Goal: Task Accomplishment & Management: Use online tool/utility

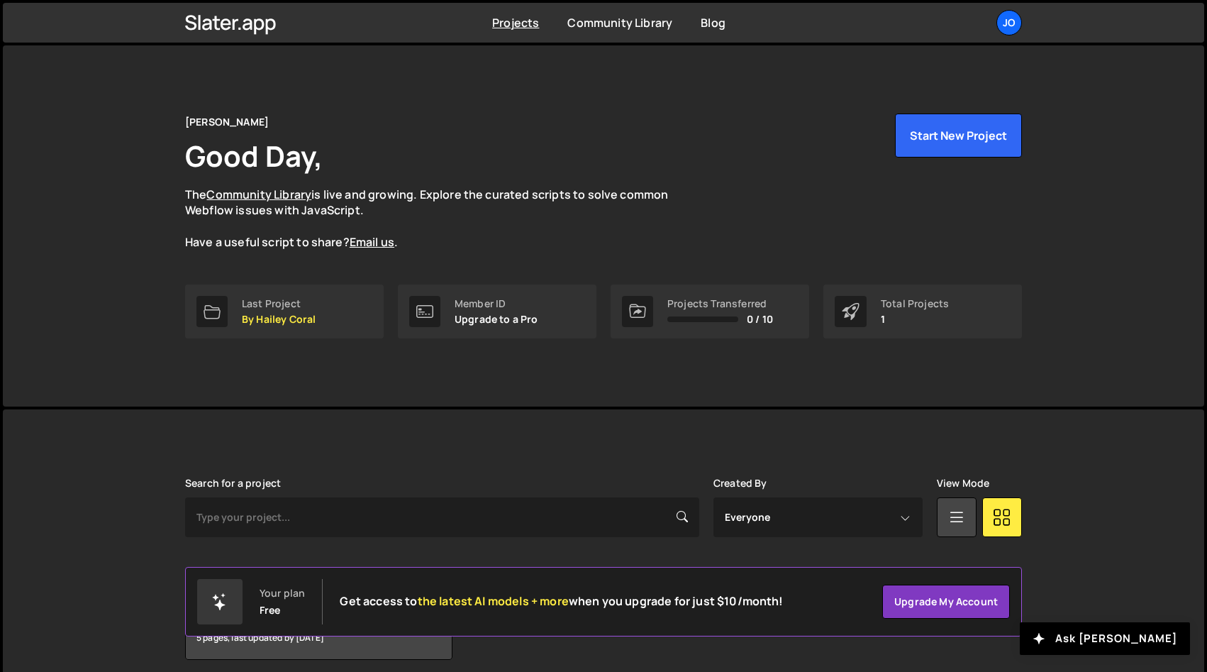
drag, startPoint x: 985, startPoint y: 31, endPoint x: 996, endPoint y: 29, distance: 10.8
click at [985, 31] on ul "Jo Projects Your Teams Account Upgrade Logout" at bounding box center [976, 23] width 92 height 26
click at [997, 29] on link "Jo" at bounding box center [1010, 23] width 26 height 26
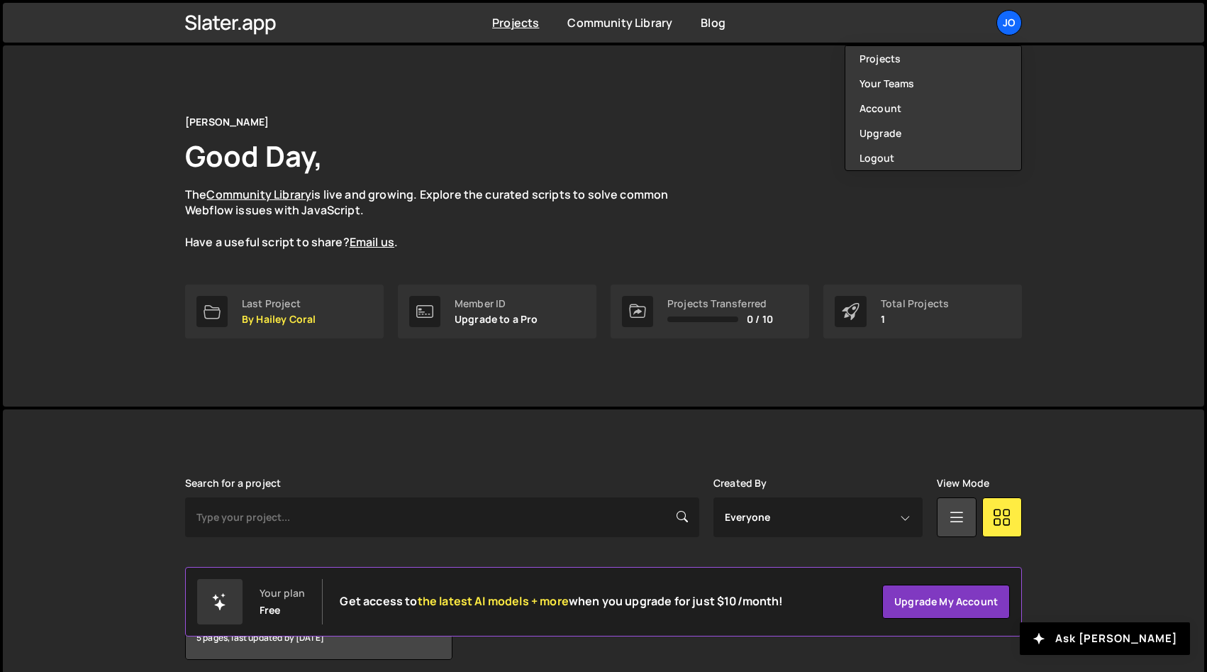
scroll to position [58, 0]
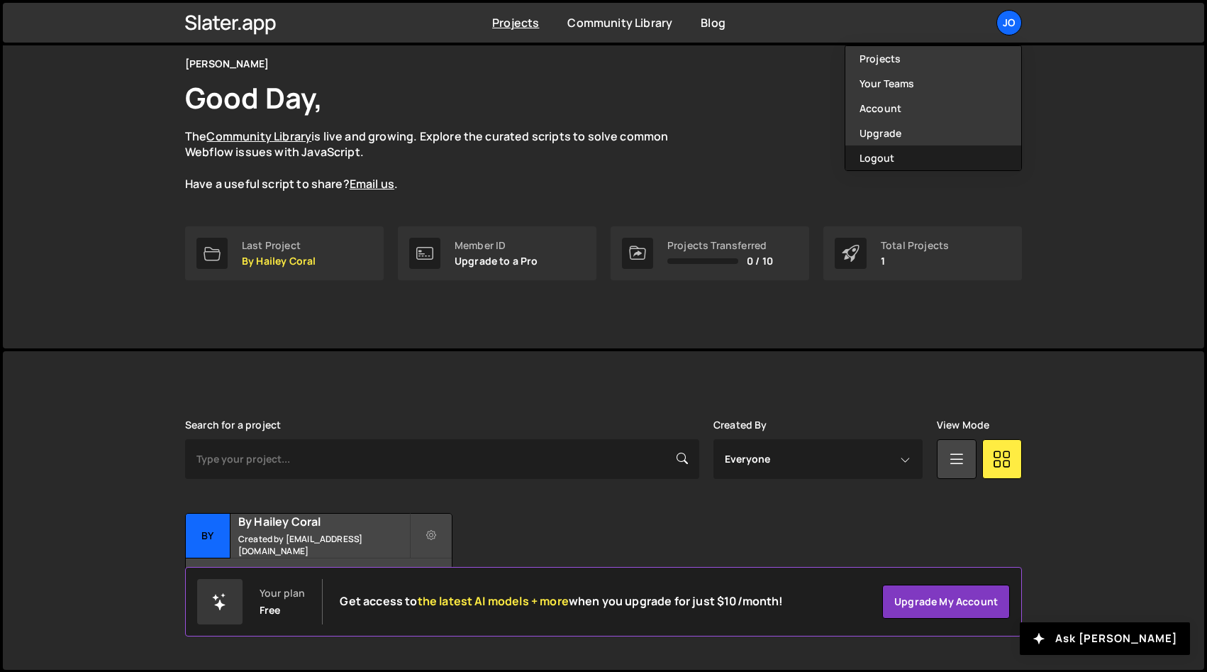
click at [892, 157] on button "Logout" at bounding box center [933, 157] width 176 height 25
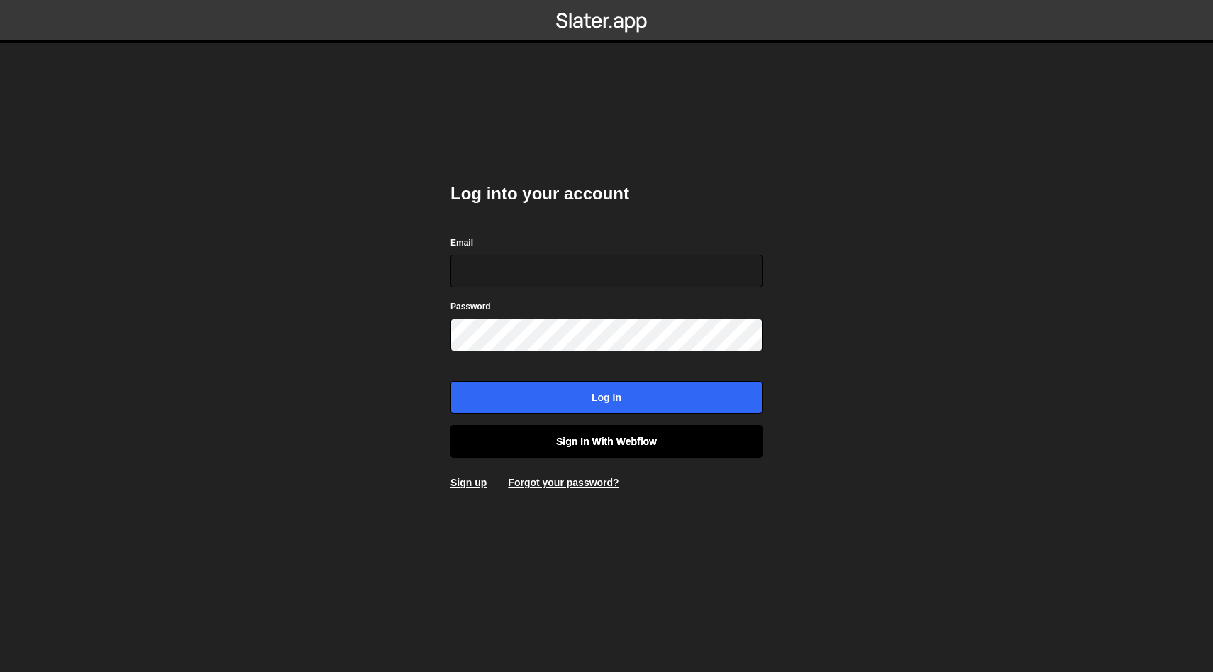
click at [663, 436] on link "Sign in with Webflow" at bounding box center [606, 441] width 312 height 33
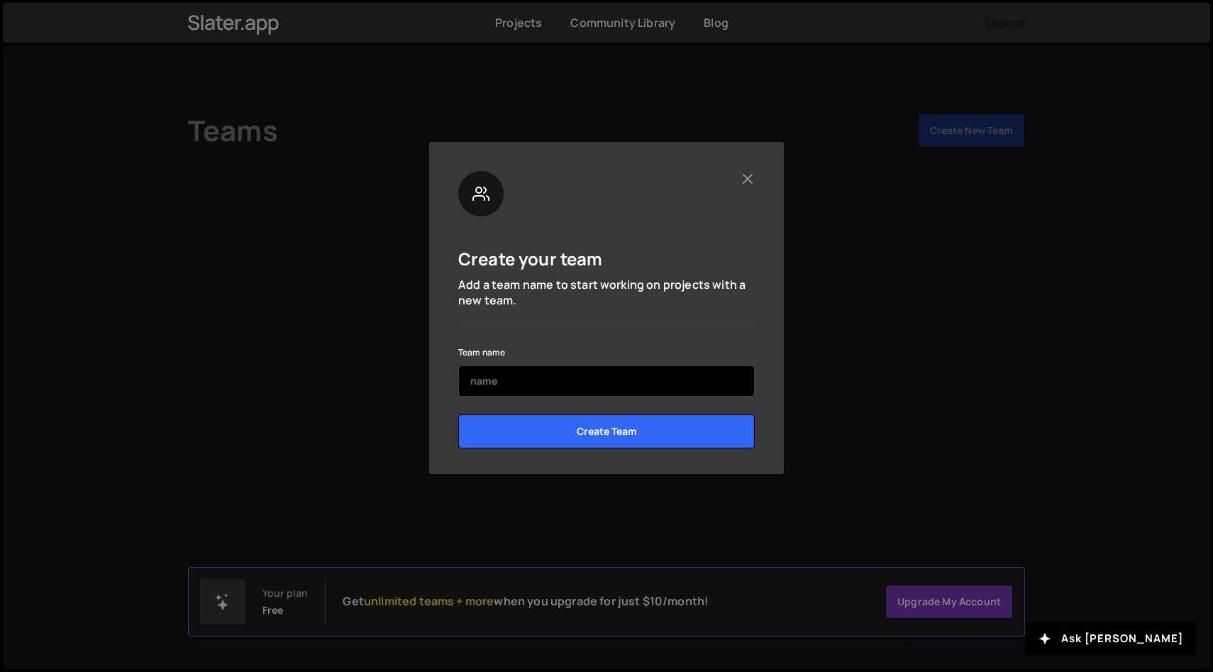
click at [619, 373] on input "text" at bounding box center [606, 380] width 296 height 31
drag, startPoint x: 616, startPoint y: 382, endPoint x: 487, endPoint y: 385, distance: 129.1
click at [487, 385] on input "PRR Web Dev" at bounding box center [606, 380] width 296 height 31
type input "PRR"
click at [670, 270] on div "Create your team Add a team name to start working on projects with a new team." at bounding box center [606, 270] width 296 height 75
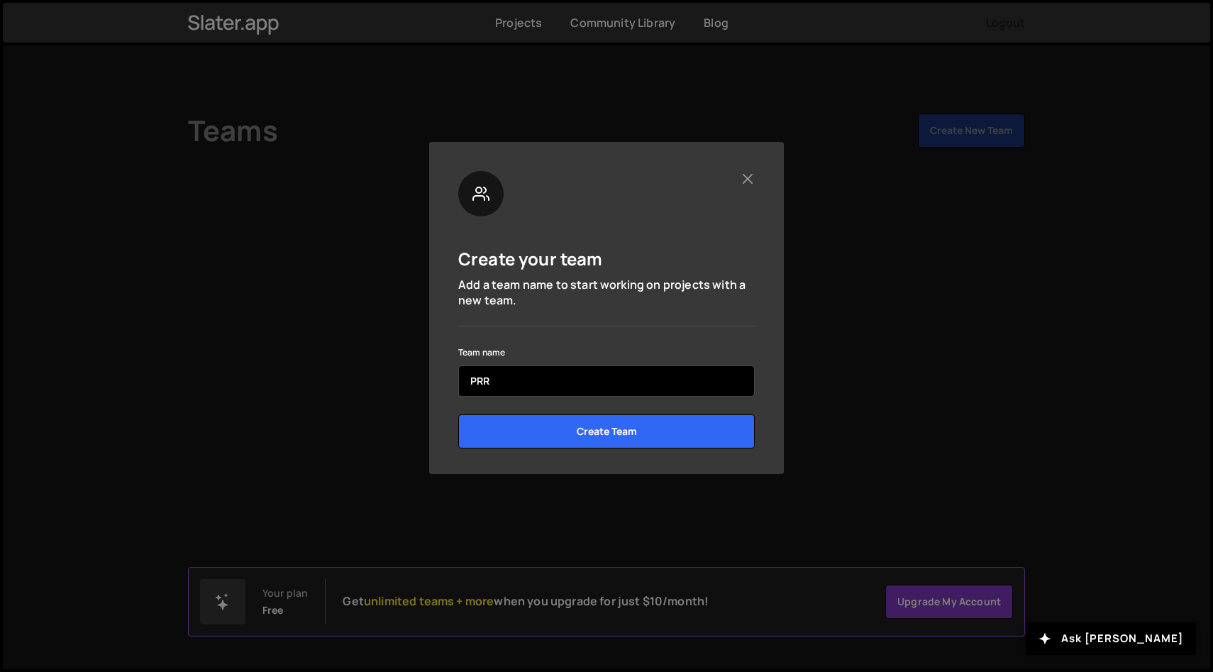
click at [605, 387] on input "PRR" at bounding box center [606, 380] width 296 height 31
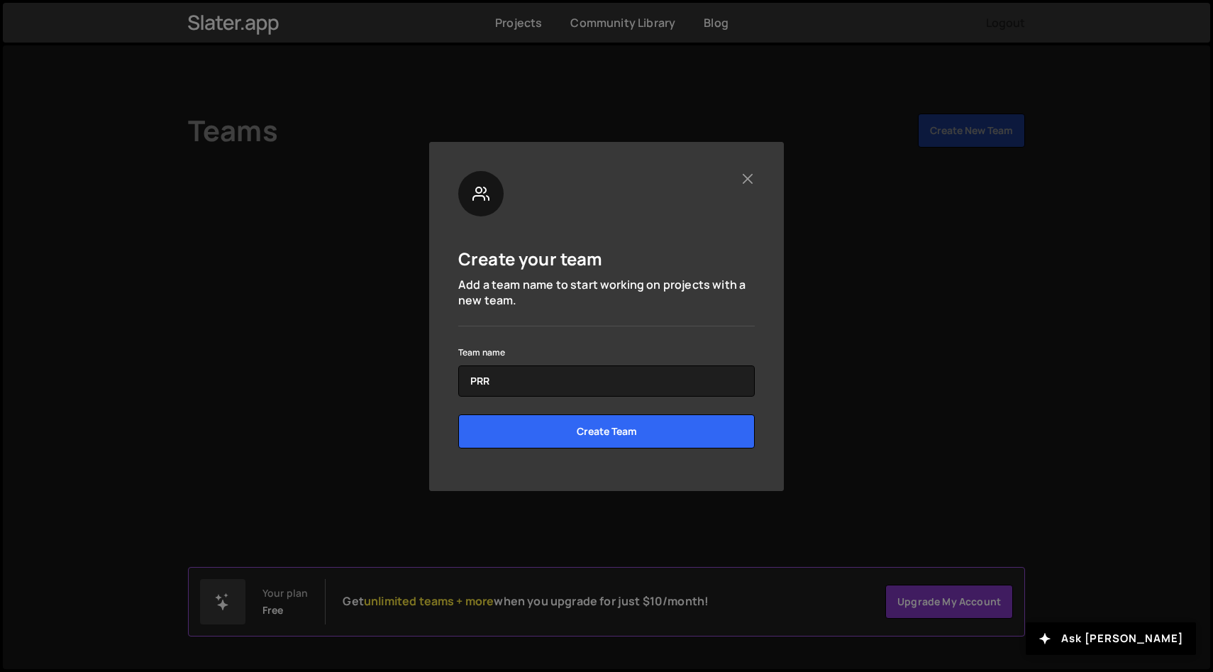
click at [631, 295] on p "Add a team name to start working on projects with a new team." at bounding box center [606, 293] width 296 height 32
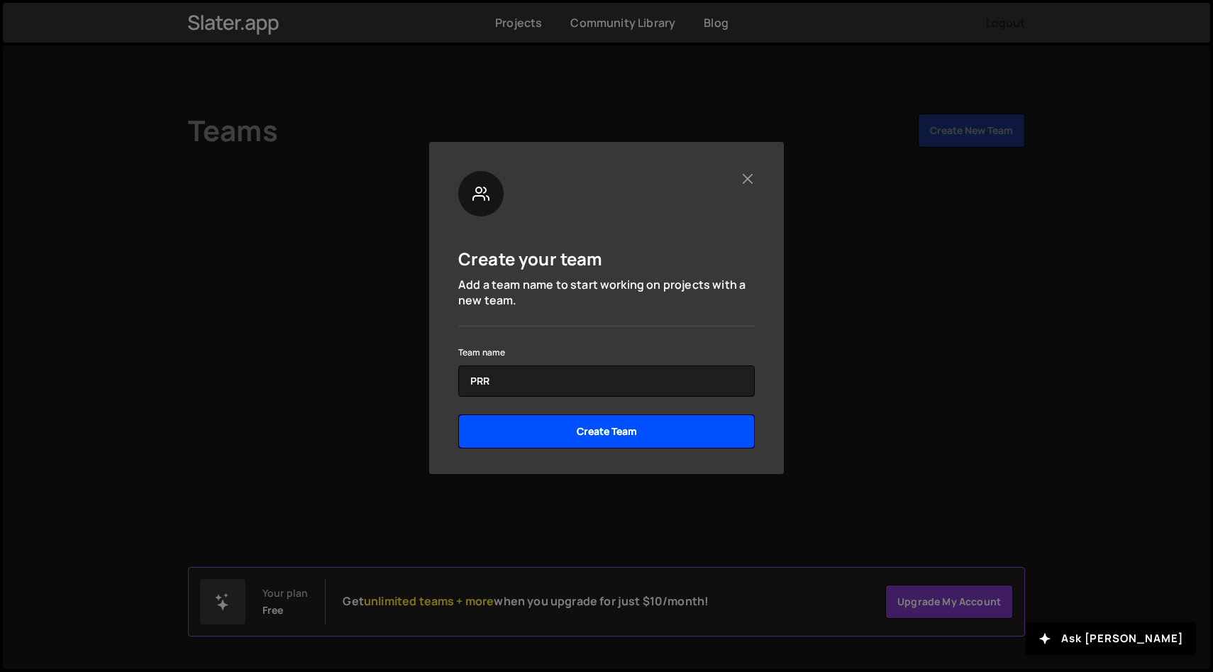
click at [663, 433] on input "Create Team" at bounding box center [606, 431] width 296 height 34
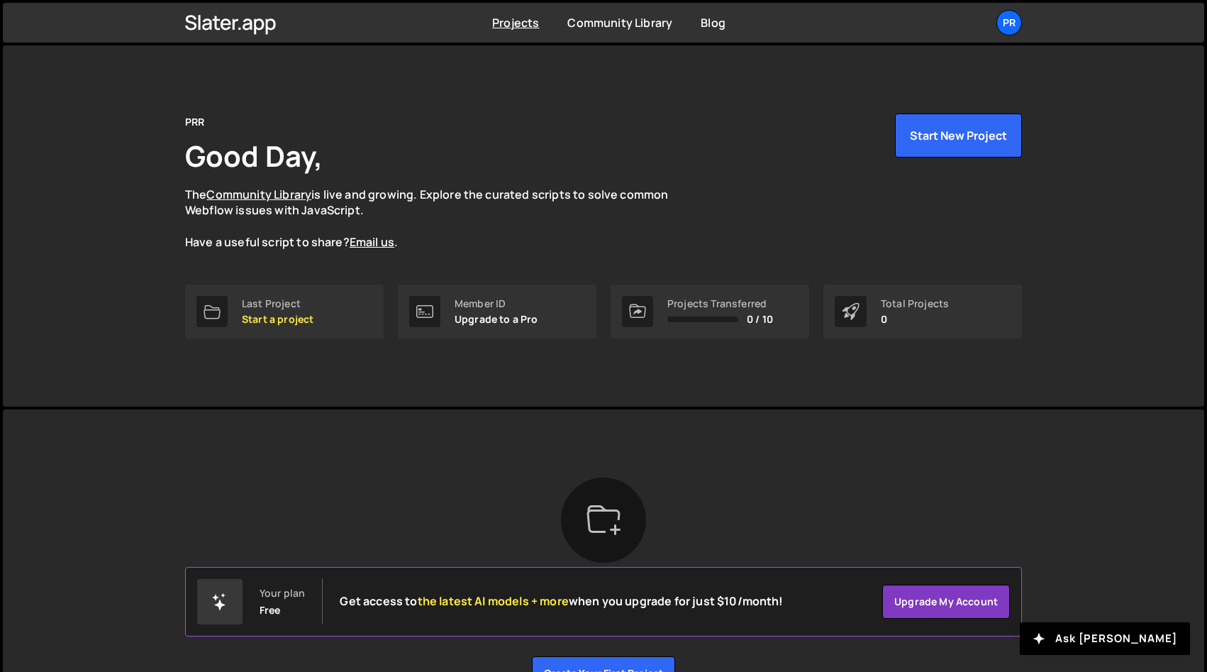
click at [881, 447] on div "Slater is designed for desktop use. Please use a larger screen to access the fu…" at bounding box center [604, 583] width 880 height 349
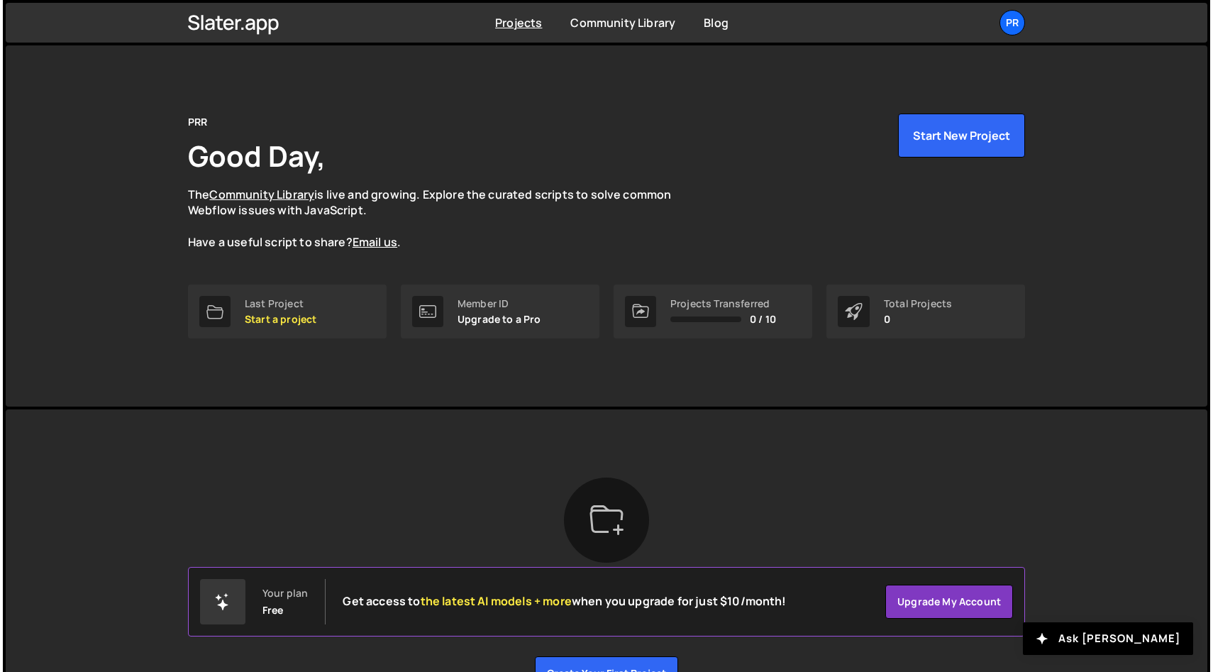
scroll to position [89, 0]
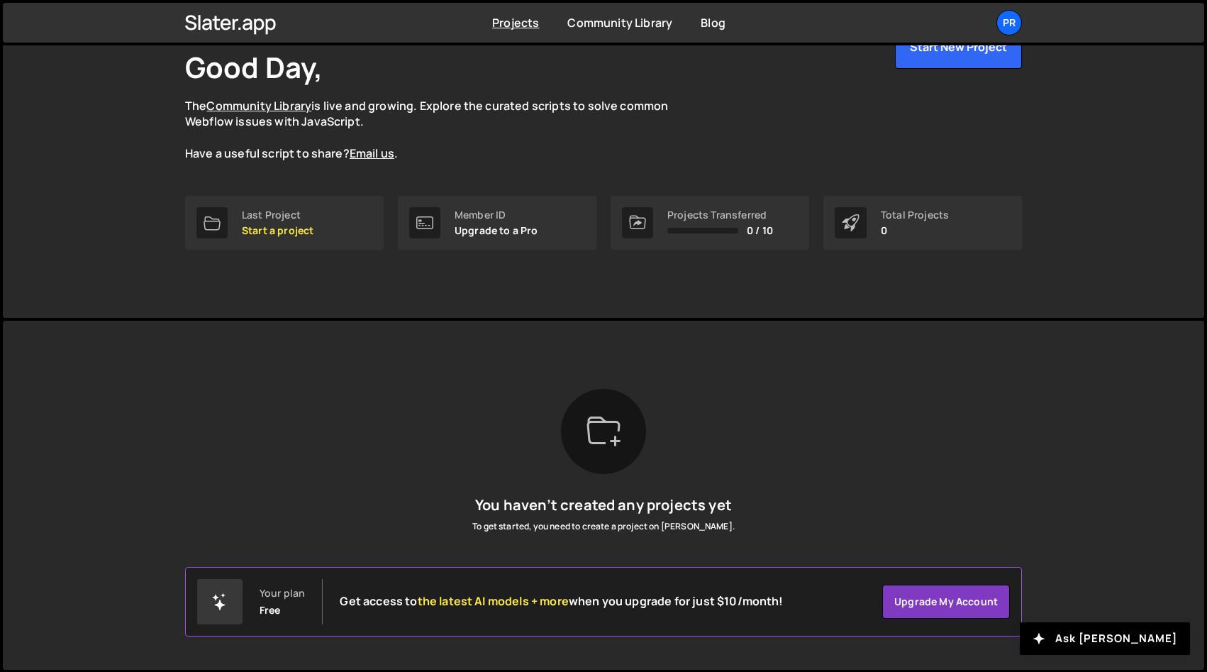
click at [845, 509] on div "You haven’t created any projects yet To get started, you need to create a proje…" at bounding box center [603, 495] width 837 height 213
click at [313, 230] on p "Start a project" at bounding box center [278, 230] width 72 height 11
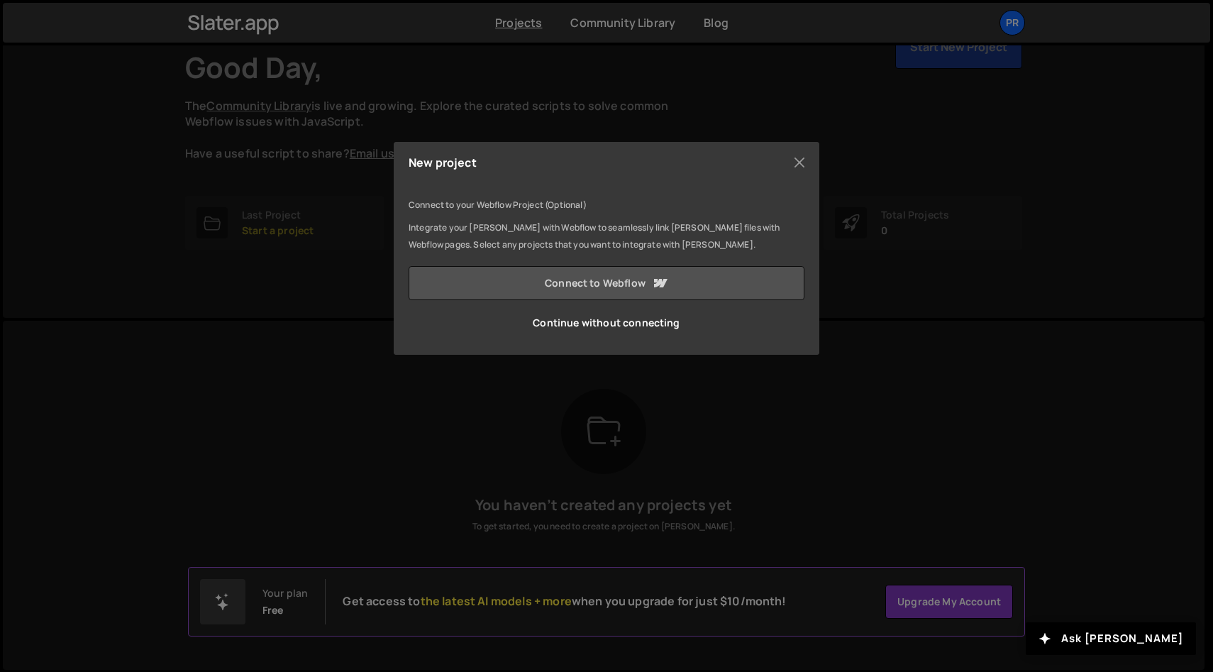
click at [706, 280] on link "Connect to Webflow" at bounding box center [607, 283] width 396 height 34
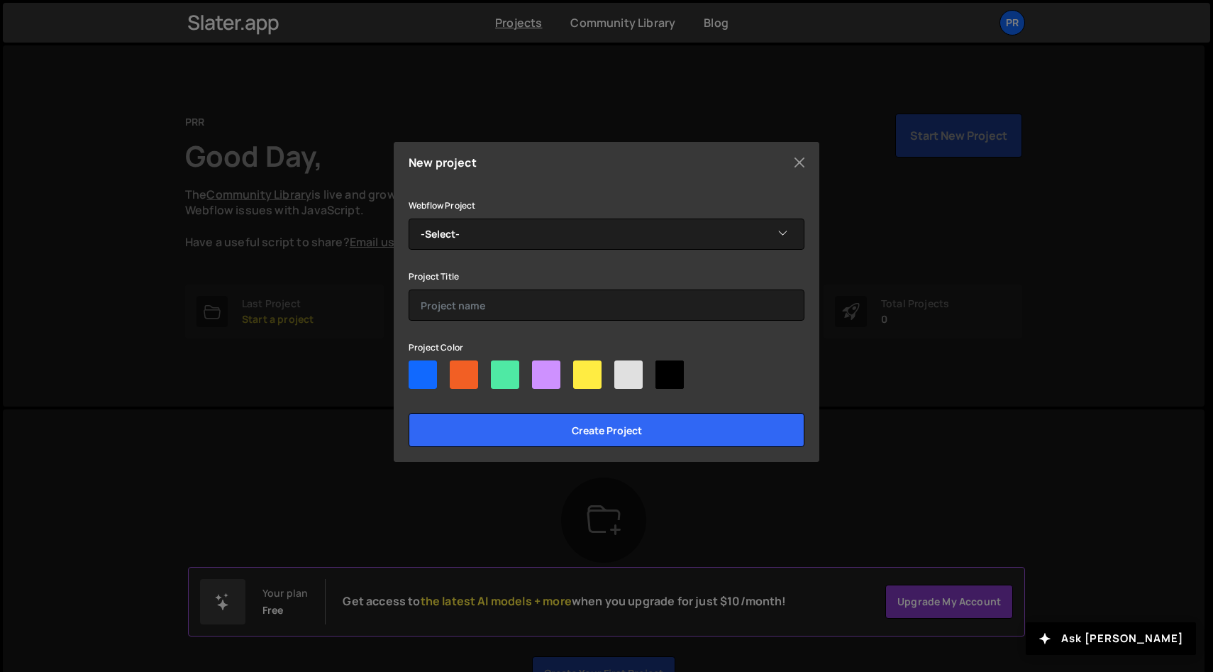
click at [421, 382] on div at bounding box center [423, 374] width 28 height 28
click at [418, 370] on input"] "radio" at bounding box center [413, 364] width 9 height 9
radio input"] "true"
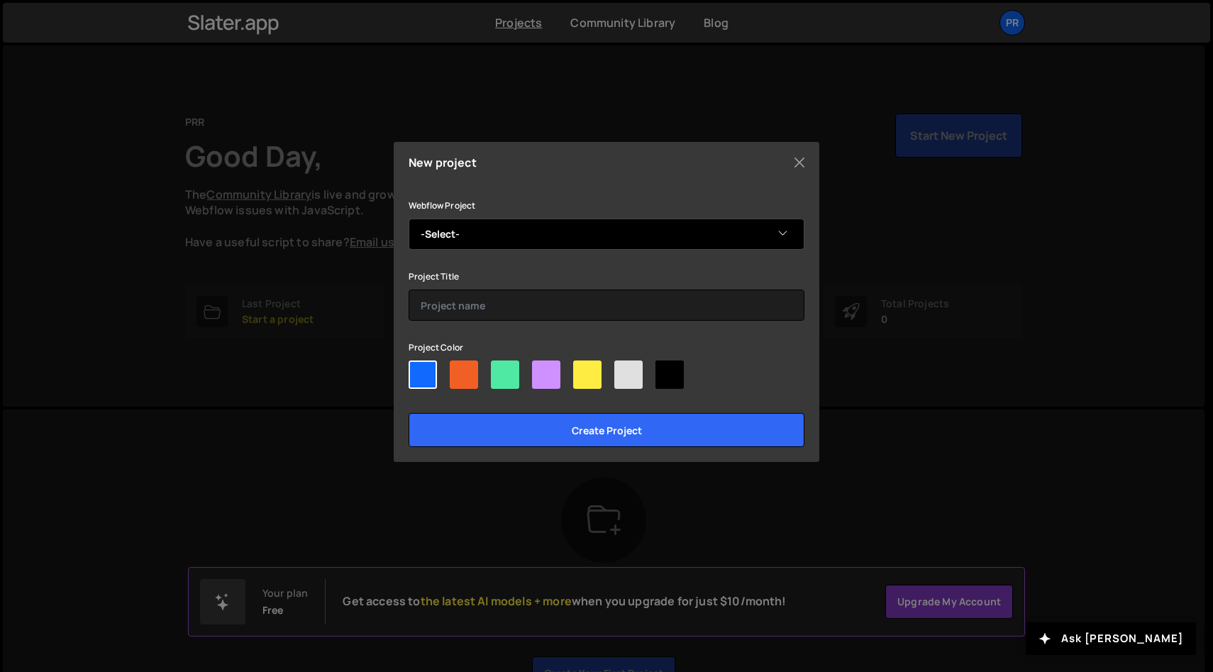
click at [493, 229] on select "-Select- Virginia GrandDriver" at bounding box center [607, 233] width 396 height 31
select select "6881702539ca96dfd1a92023"
click at [409, 218] on select "-Select- Virginia GrandDriver" at bounding box center [607, 233] width 396 height 31
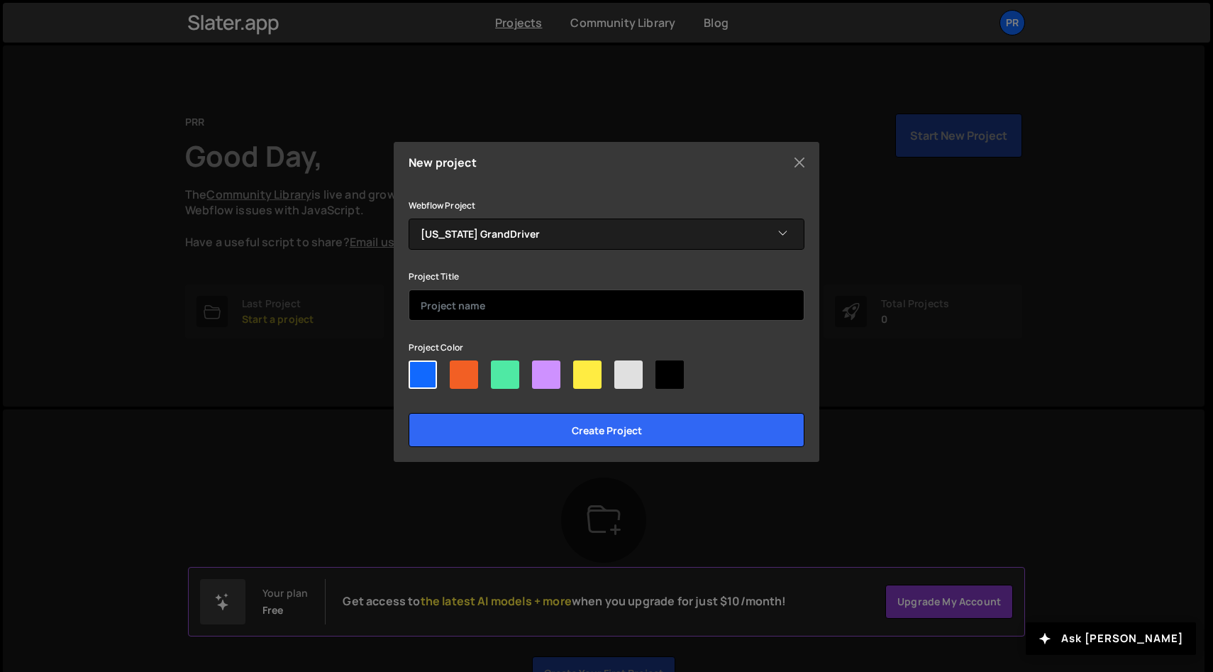
click at [513, 299] on input "text" at bounding box center [607, 304] width 396 height 31
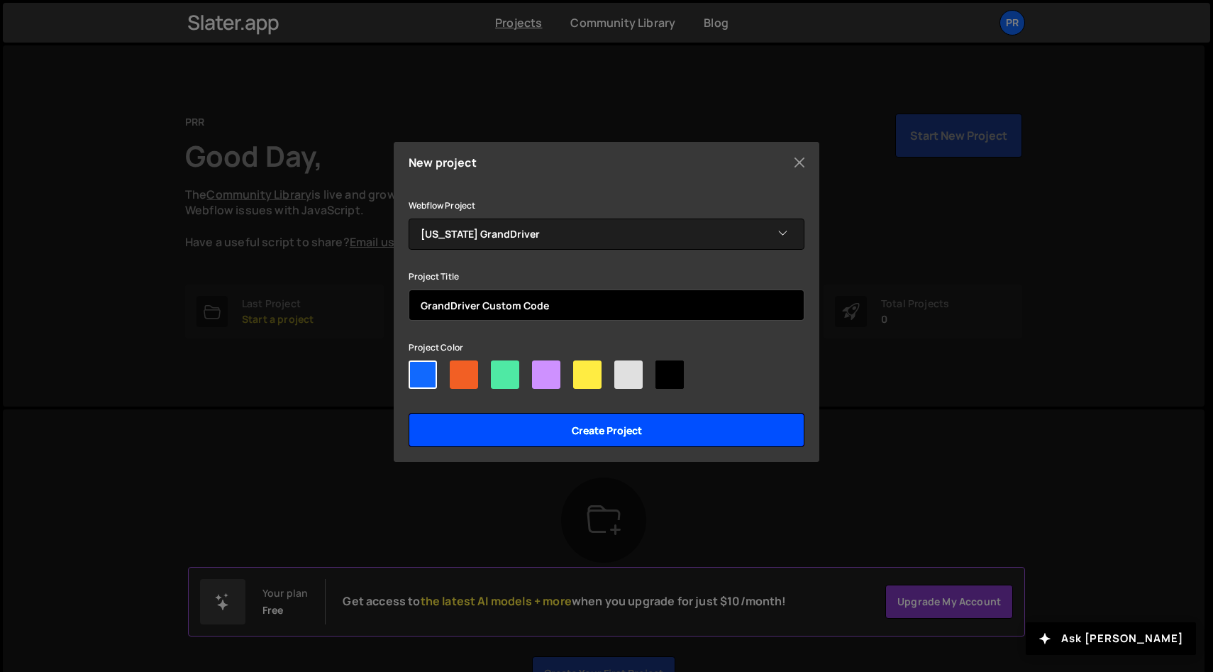
type input "GrandDriver Custom Code"
click at [587, 435] on input "Create project" at bounding box center [607, 430] width 396 height 34
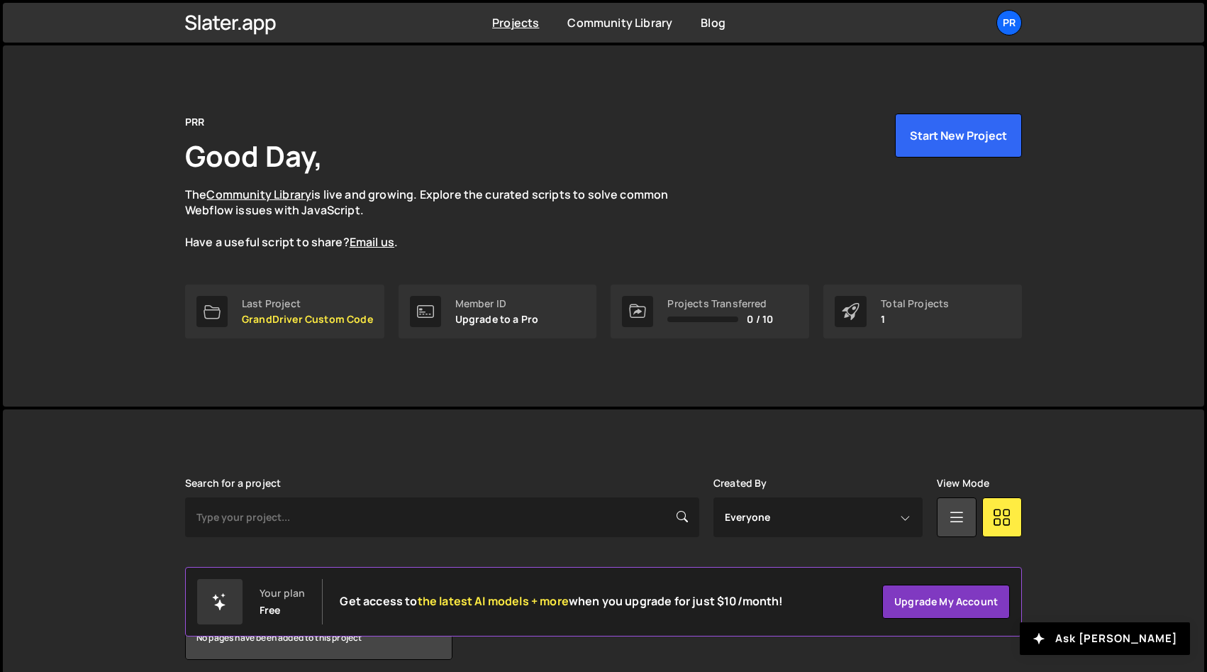
click at [1080, 389] on div "PRR Good Day, The Community Library is live and growing. Explore the curated sc…" at bounding box center [604, 225] width 1202 height 361
click at [297, 298] on div "Last Project" at bounding box center [307, 303] width 131 height 11
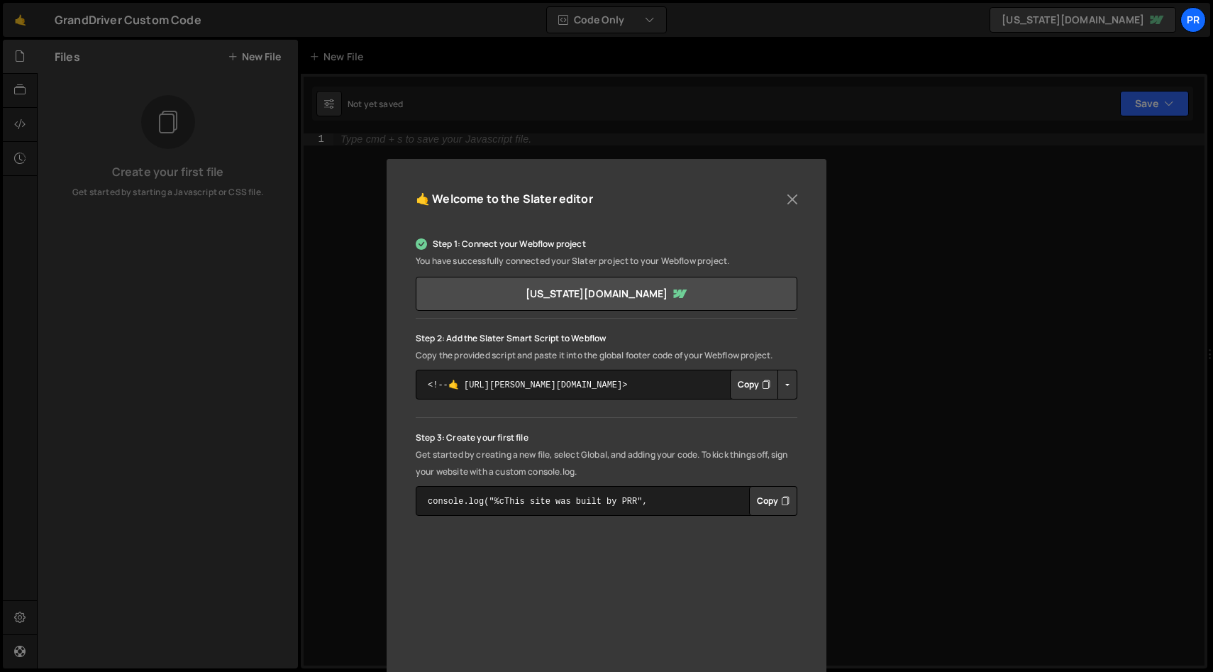
click at [925, 318] on div "🤙 Welcome to the [PERSON_NAME] editor Step 1: Connect your Webflow project You …" at bounding box center [606, 336] width 1213 height 672
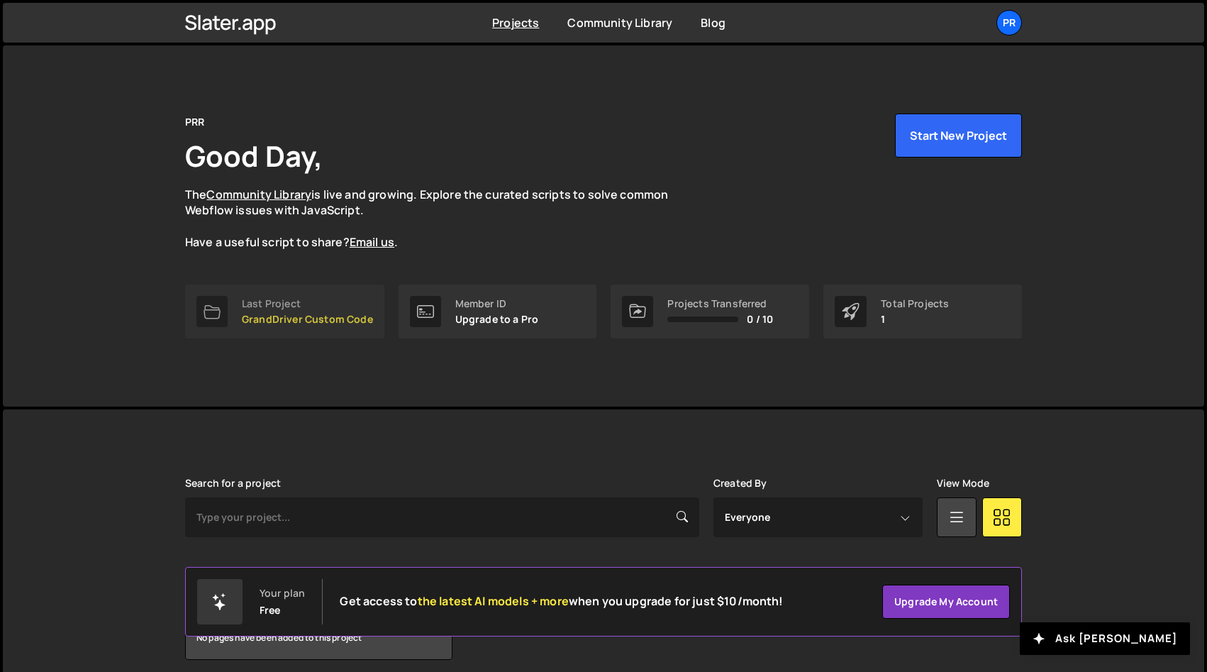
click at [382, 299] on link "Last Project GrandDriver Custom Code" at bounding box center [284, 311] width 199 height 54
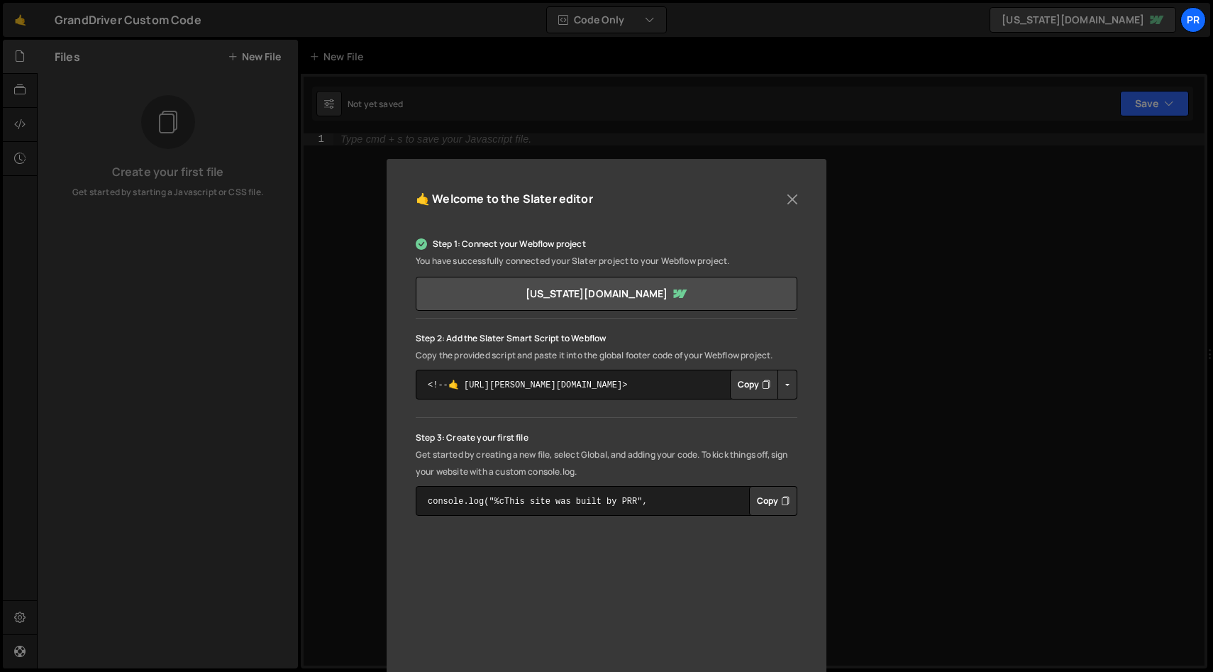
click at [779, 389] on button "Button group with nested dropdown" at bounding box center [787, 385] width 20 height 30
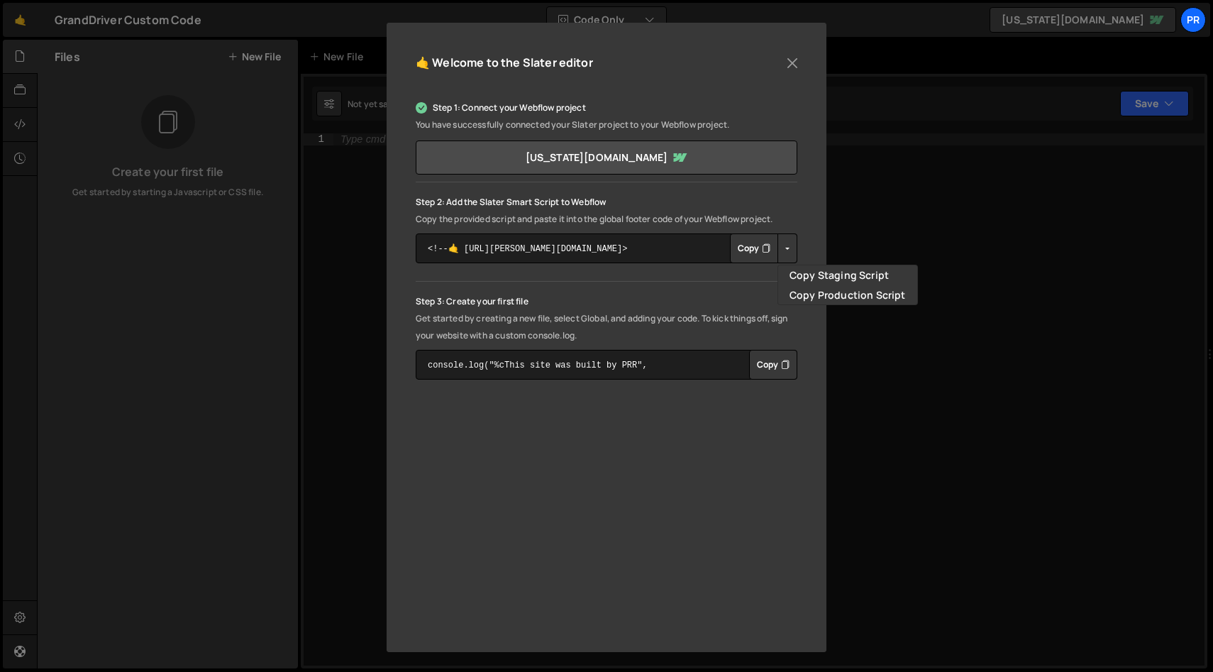
scroll to position [128, 0]
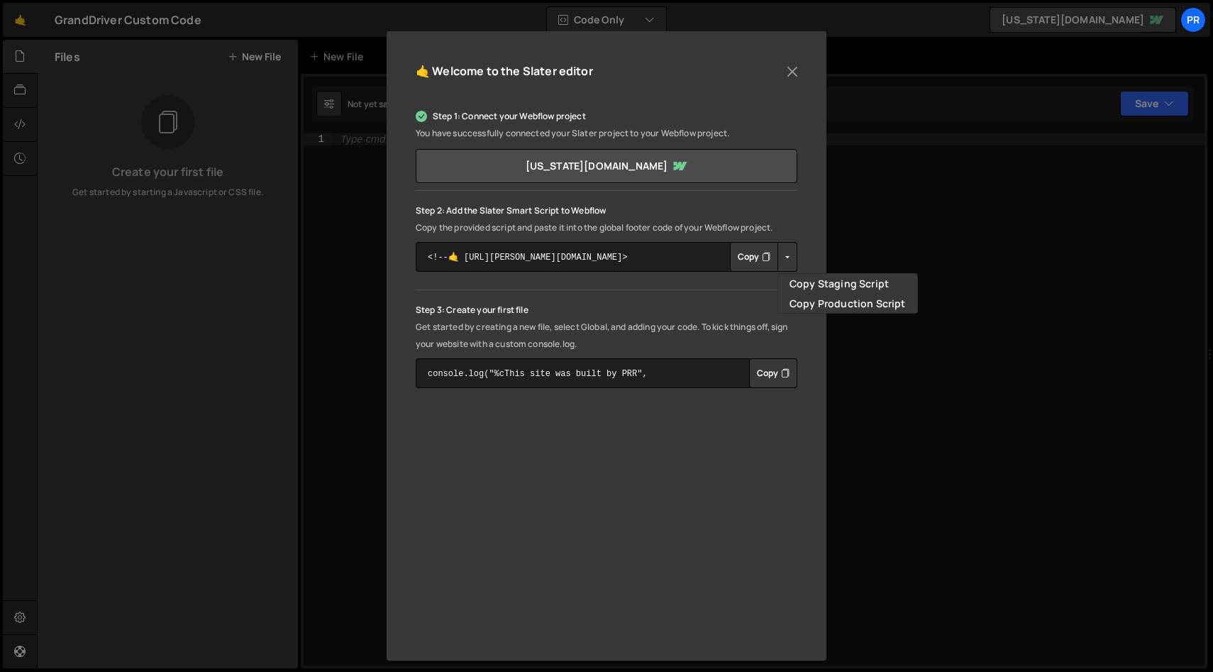
click at [576, 340] on p "Get started by creating a new file, select Global, and adding your code. To kic…" at bounding box center [607, 335] width 382 height 34
click at [784, 260] on button "Button group with nested dropdown" at bounding box center [787, 257] width 20 height 30
click at [821, 277] on link "Copy Staging Script" at bounding box center [847, 284] width 139 height 20
click at [789, 258] on button "Button group with nested dropdown" at bounding box center [787, 257] width 20 height 30
click at [806, 284] on link "Copy Staging Script" at bounding box center [847, 284] width 139 height 20
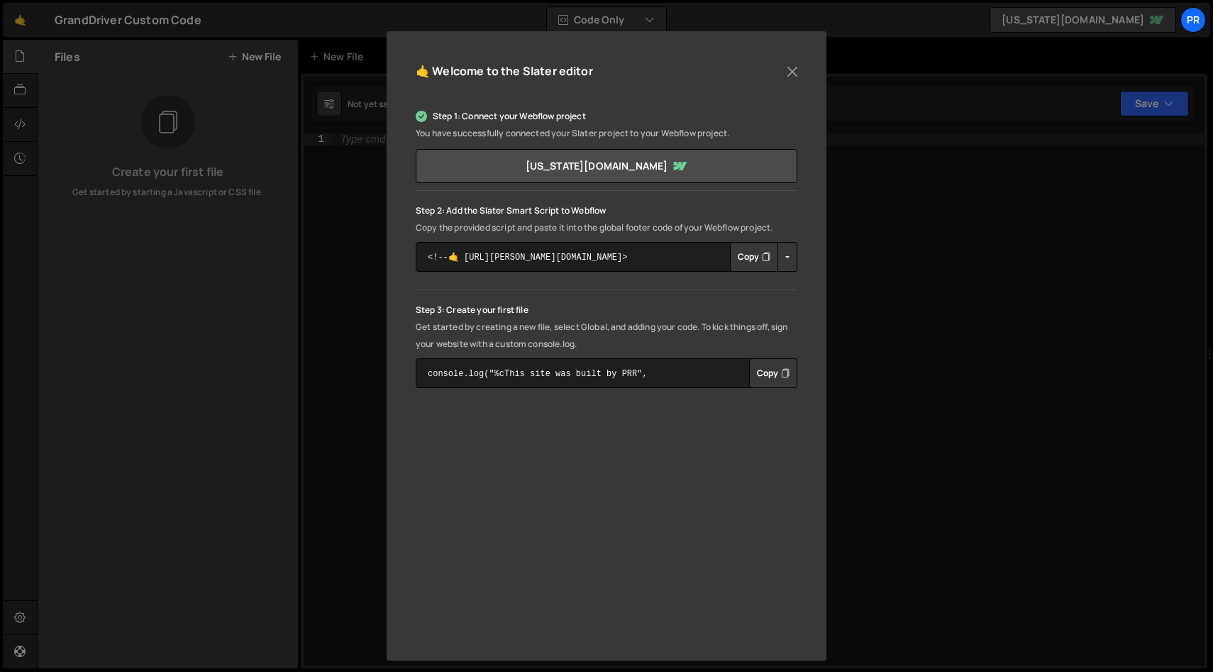
click at [762, 257] on icon "Button group with nested dropdown" at bounding box center [766, 257] width 9 height 14
click at [777, 250] on button "Button group with nested dropdown" at bounding box center [787, 257] width 20 height 30
click at [806, 282] on link "Copy Staging Script" at bounding box center [847, 284] width 139 height 20
click at [764, 373] on button "Copy" at bounding box center [773, 373] width 48 height 30
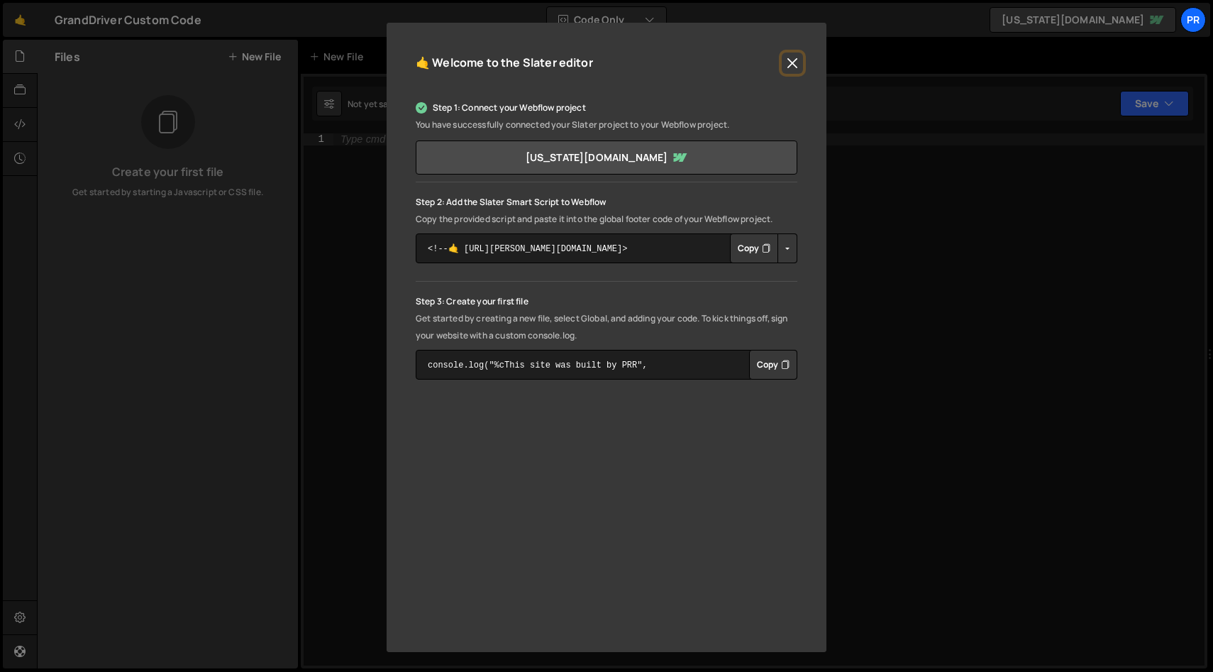
click at [794, 65] on button "Close" at bounding box center [792, 62] width 21 height 21
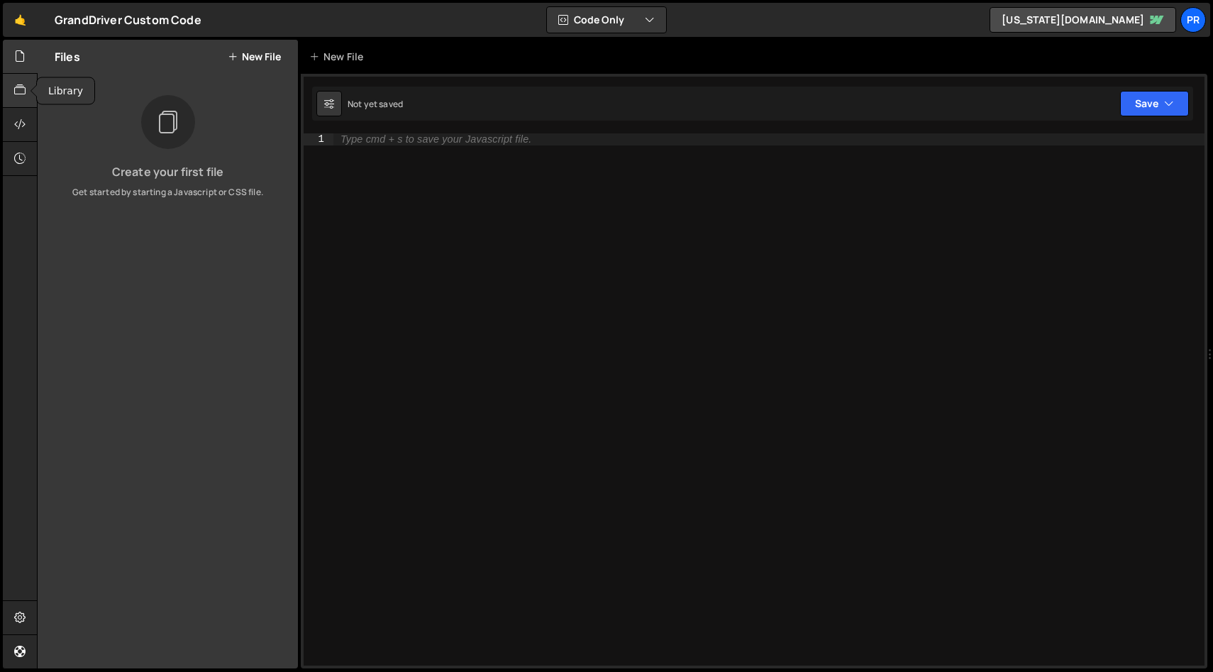
click at [18, 95] on icon at bounding box center [19, 90] width 11 height 16
click at [213, 244] on link "View Community Library" at bounding box center [168, 233] width 226 height 34
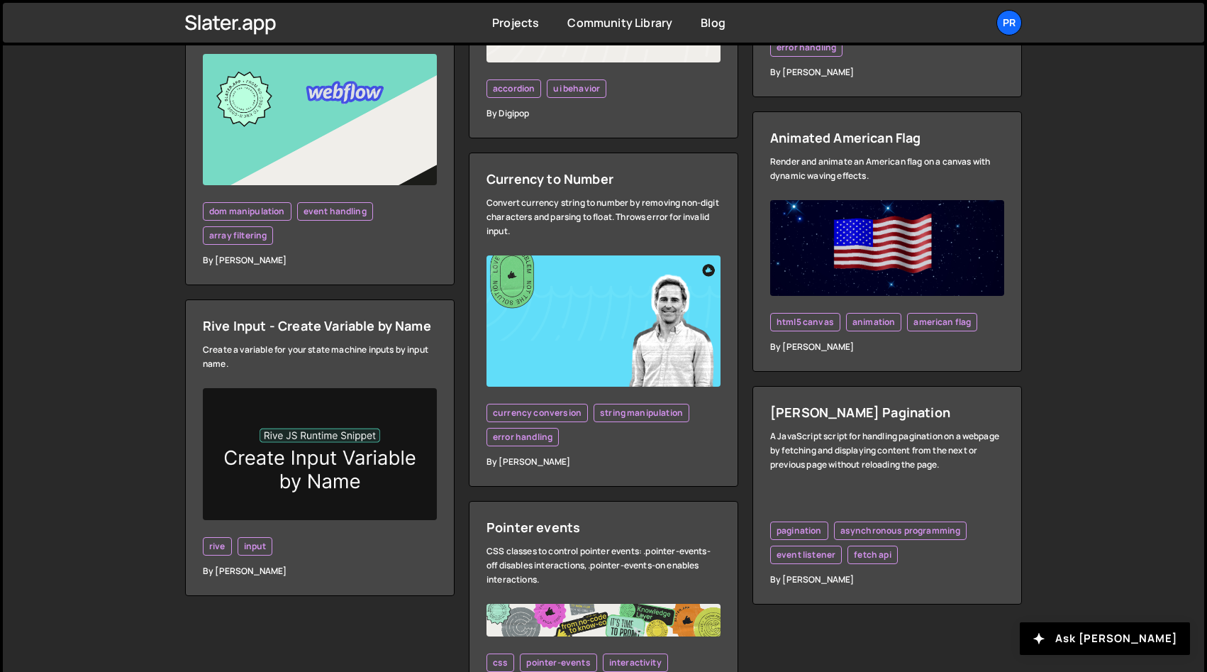
scroll to position [3981, 0]
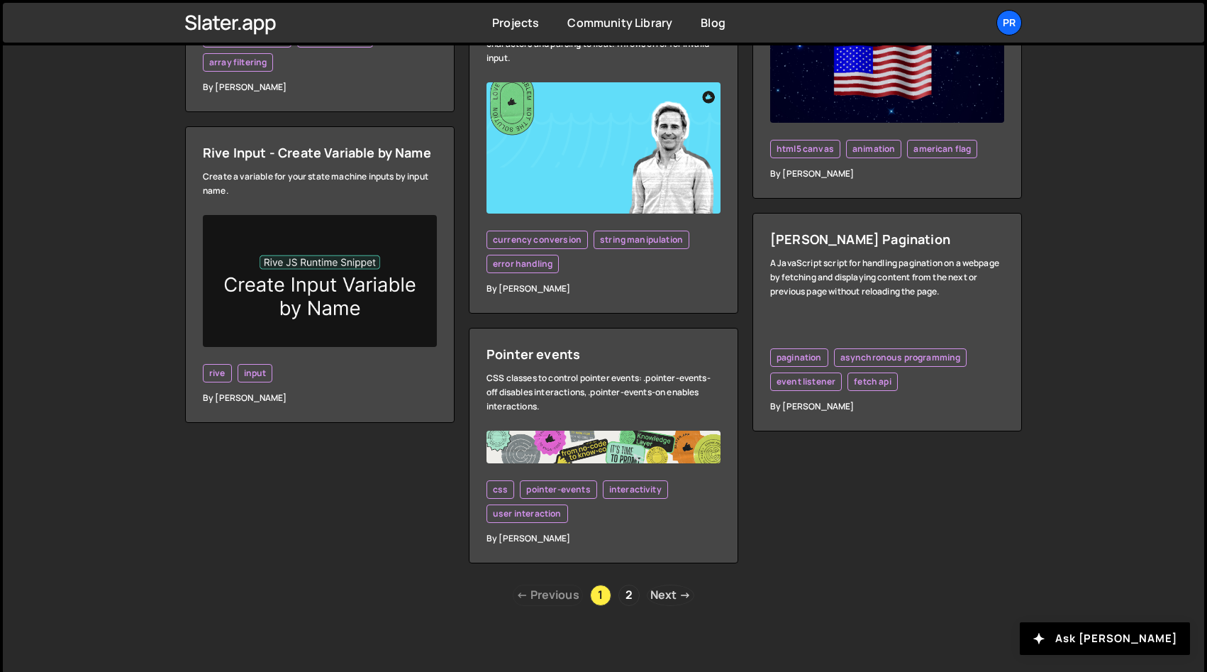
click at [670, 601] on link "Next →" at bounding box center [671, 594] width 48 height 21
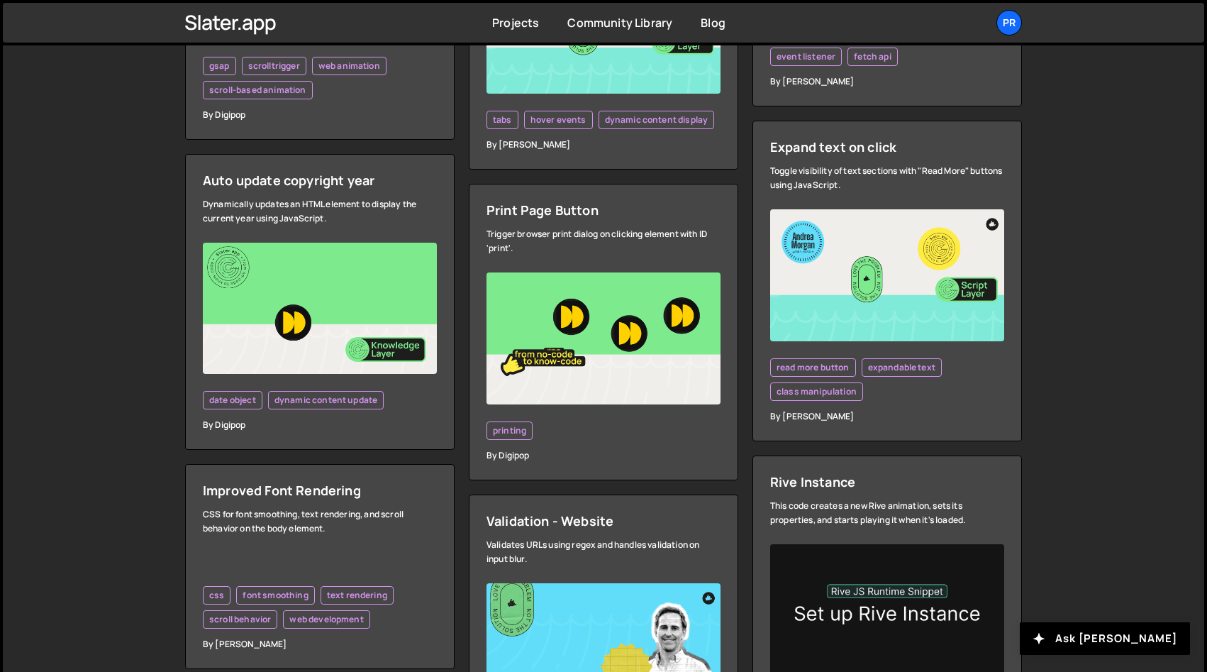
scroll to position [1180, 0]
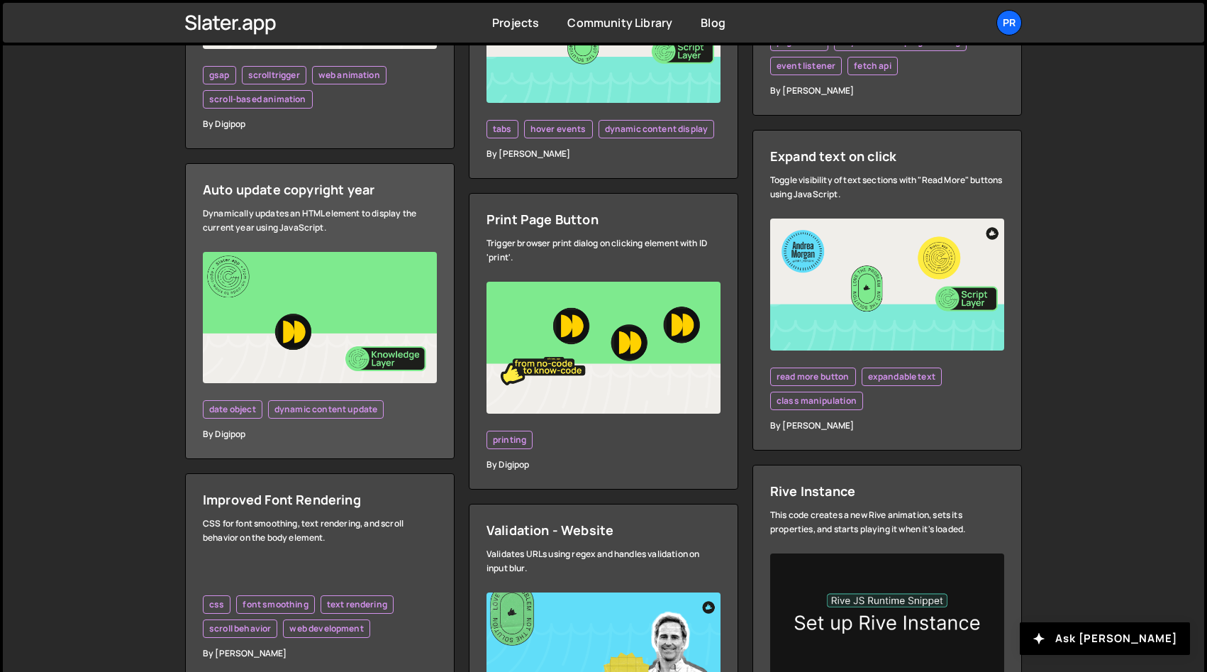
click at [332, 184] on div "Auto update copyright year" at bounding box center [320, 189] width 234 height 17
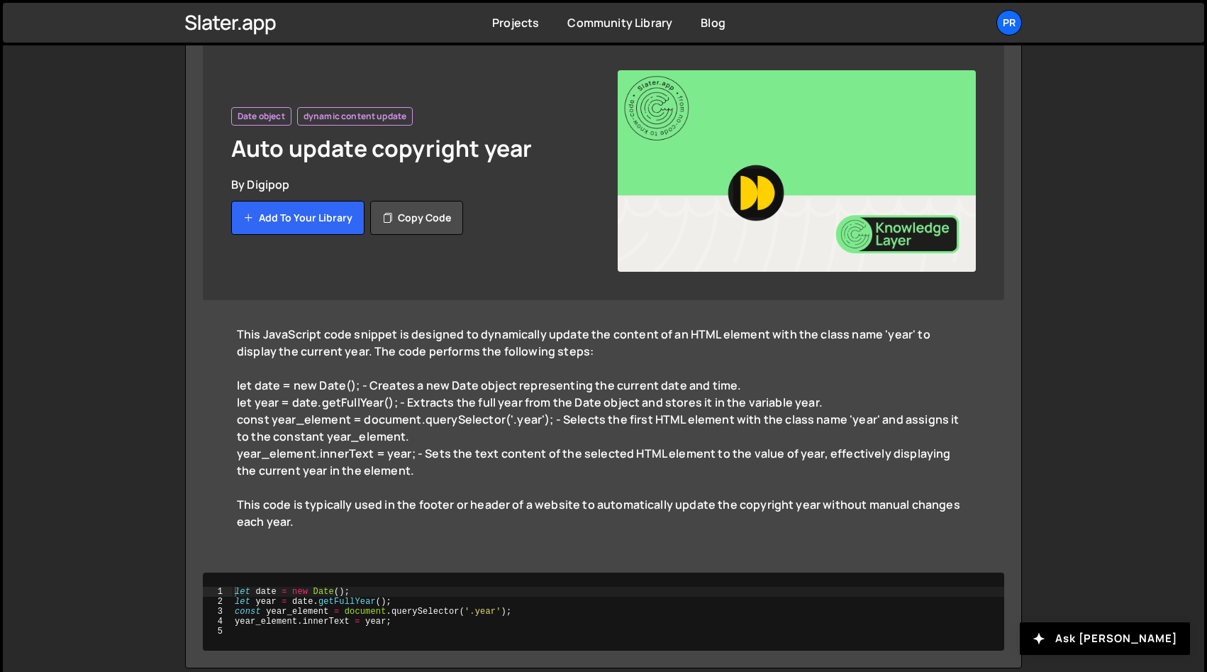
scroll to position [196, 0]
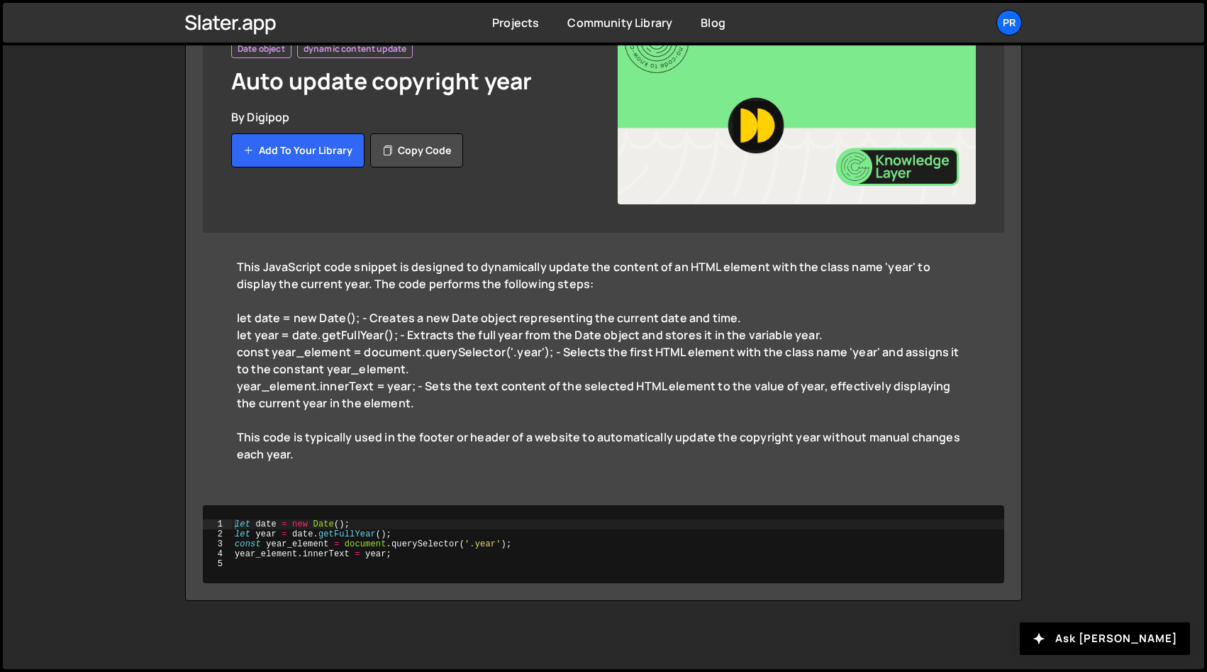
click at [565, 372] on div "const year_element = document.querySelector('.year'); - Selects the first HTML …" at bounding box center [603, 360] width 733 height 34
click at [563, 382] on div "year_element.innerText = year; - Sets the text content of the selected HTML ele…" at bounding box center [603, 394] width 733 height 34
drag, startPoint x: 616, startPoint y: 433, endPoint x: 620, endPoint y: 443, distance: 11.5
click at [617, 435] on div "This code is typically used in the footer or header of a website to automatical…" at bounding box center [603, 453] width 733 height 51
click at [684, 468] on div "This code is typically used in the footer or header of a website to automatical…" at bounding box center [603, 453] width 733 height 51
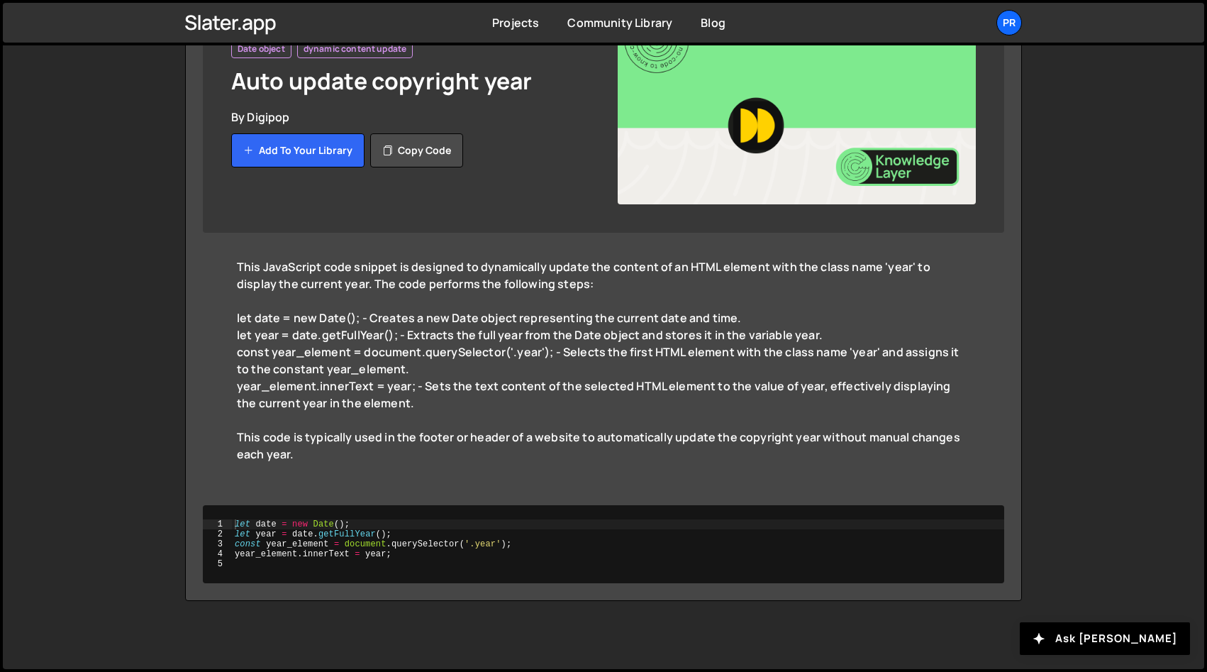
click at [696, 472] on div "This code is typically used in the footer or header of a website to automatical…" at bounding box center [603, 453] width 733 height 51
click at [696, 464] on div "This code is typically used in the footer or header of a website to automatical…" at bounding box center [603, 453] width 733 height 51
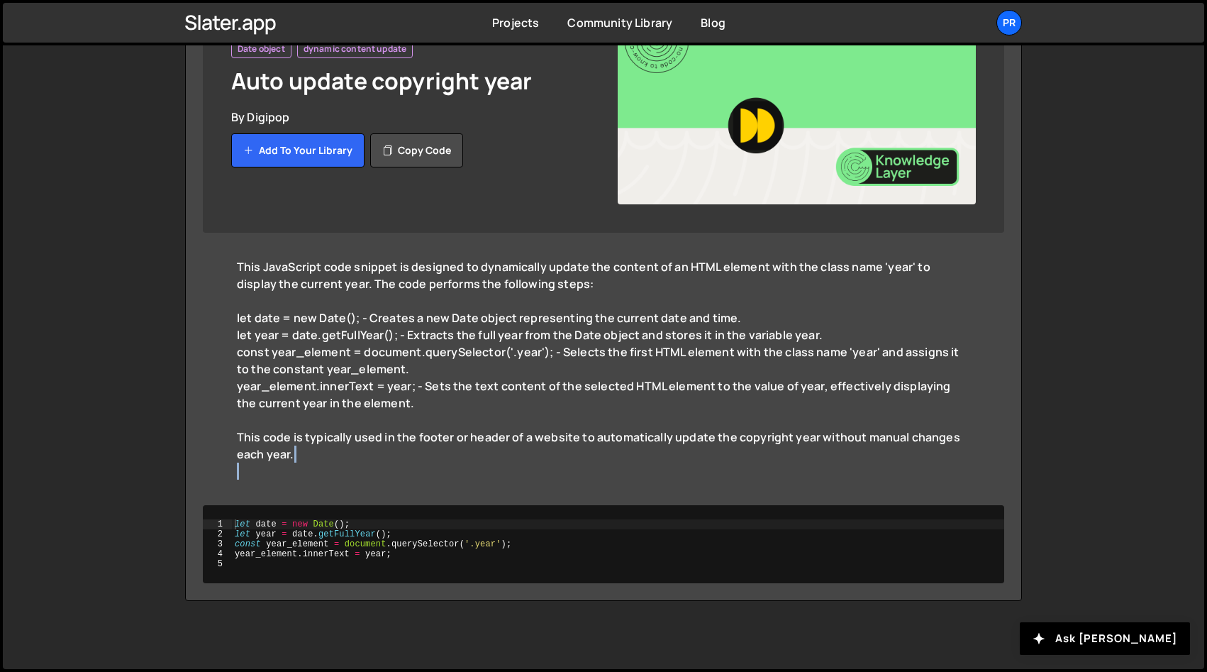
click at [696, 464] on div "This code is typically used in the footer or header of a website to automatical…" at bounding box center [603, 453] width 733 height 51
click at [696, 465] on div "This code is typically used in the footer or header of a website to automatical…" at bounding box center [603, 453] width 733 height 51
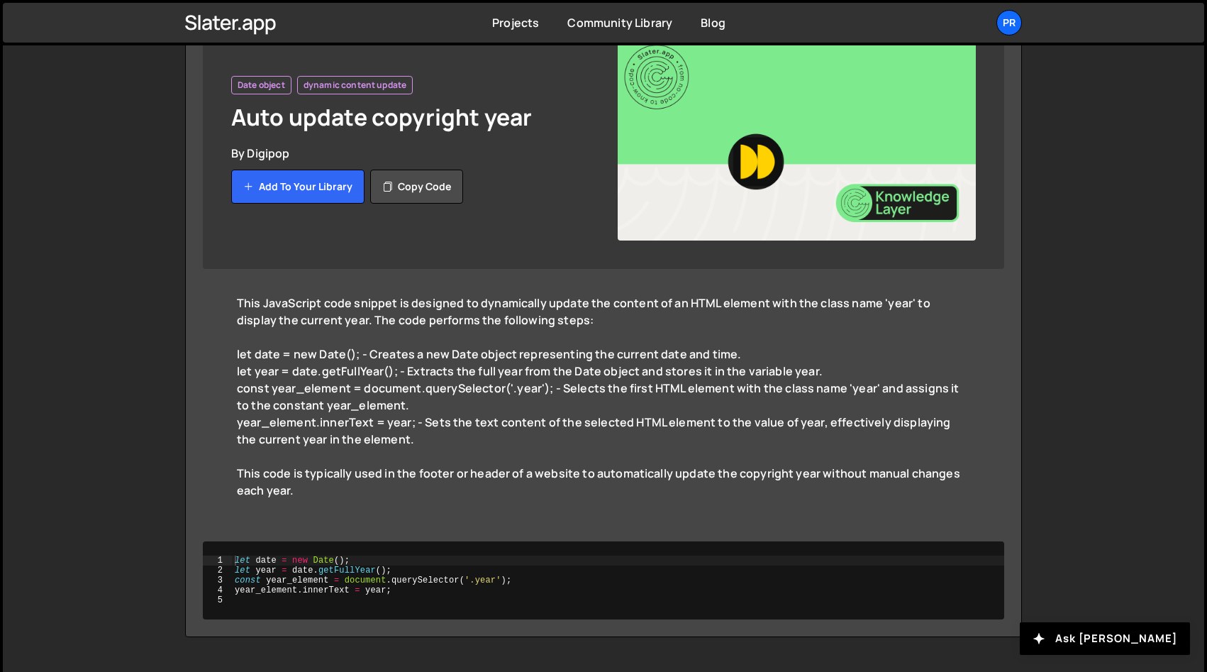
scroll to position [142, 0]
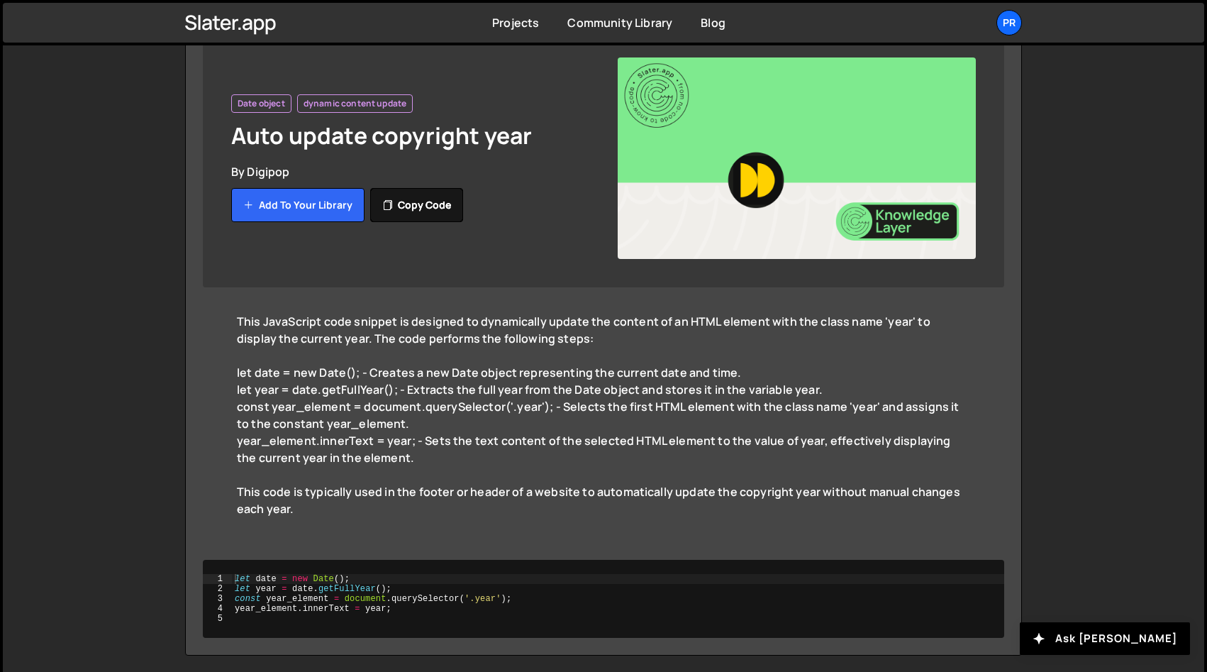
click at [411, 211] on button "Copy code" at bounding box center [416, 205] width 93 height 34
click at [348, 201] on button "Add to your library" at bounding box center [297, 205] width 133 height 34
click at [739, 382] on div "let year = date.getFullYear(); - Extracts the full year from the Date object an…" at bounding box center [603, 389] width 733 height 17
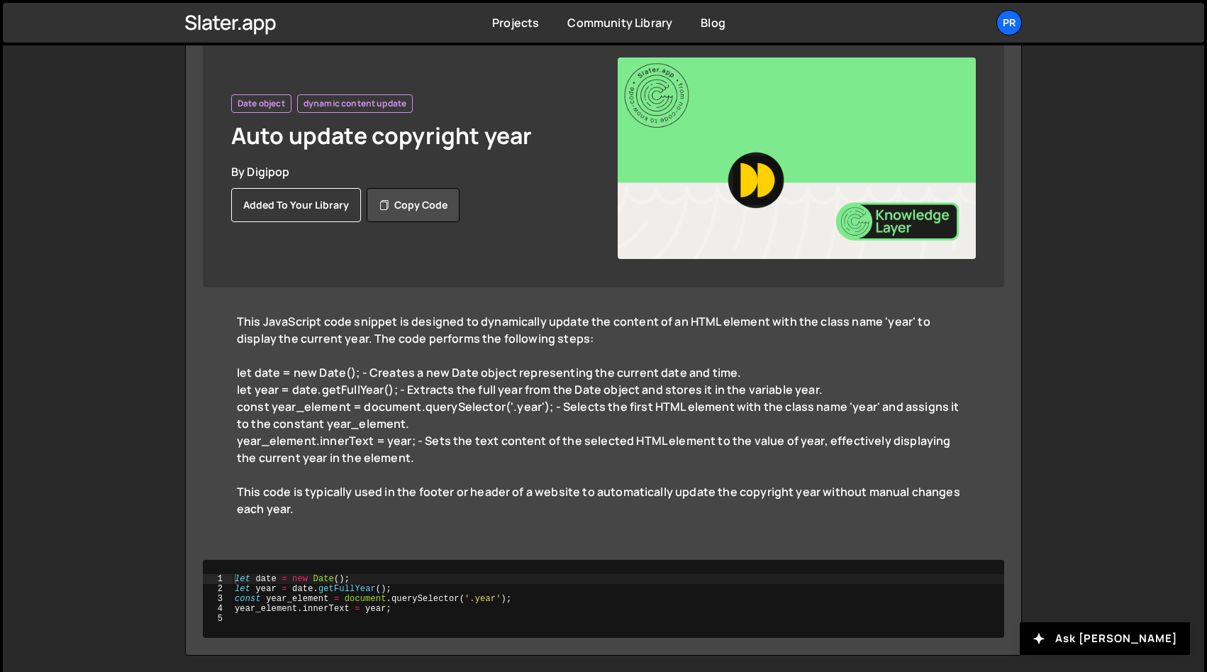
drag, startPoint x: 756, startPoint y: 518, endPoint x: 914, endPoint y: 538, distance: 159.3
click at [756, 518] on div "This code is typically used in the footer or header of a website to automatical…" at bounding box center [603, 508] width 733 height 51
click at [532, 29] on link "Projects" at bounding box center [515, 23] width 47 height 16
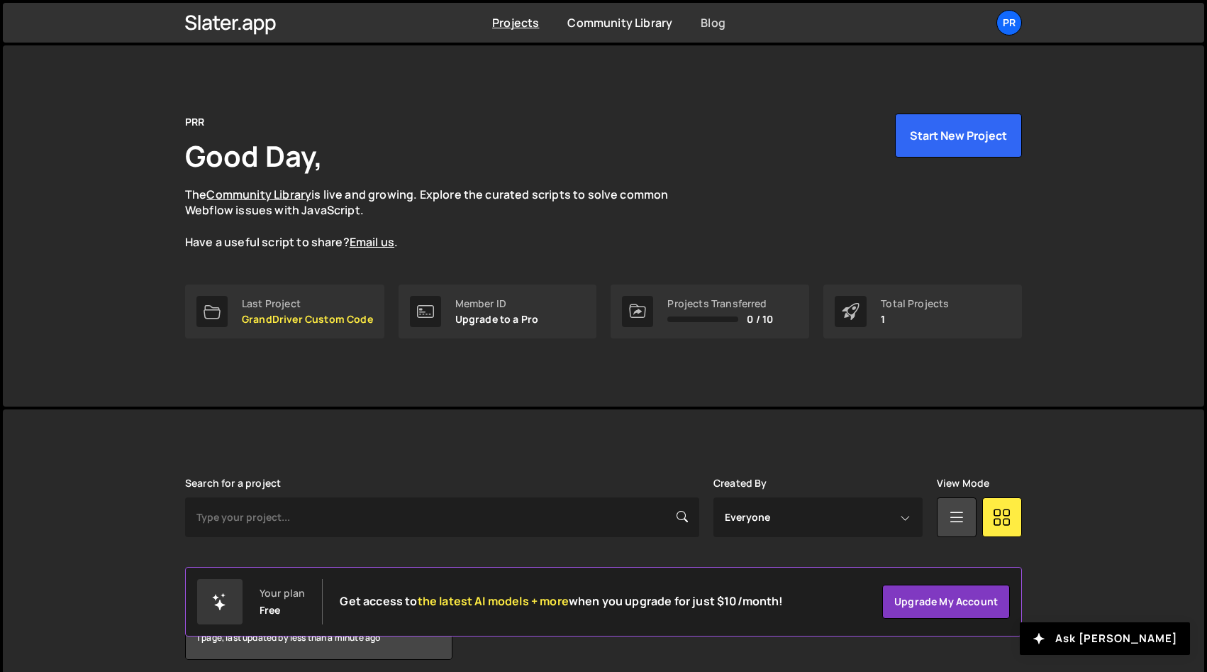
click at [722, 24] on link "Blog" at bounding box center [713, 23] width 25 height 16
